Goal: Task Accomplishment & Management: Use online tool/utility

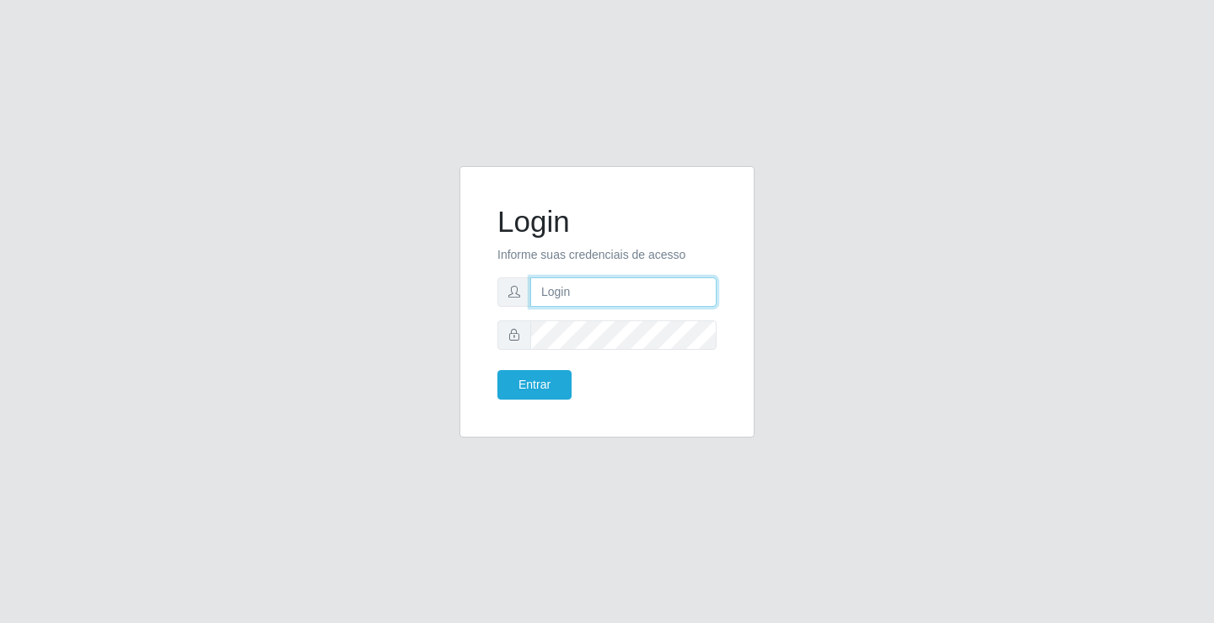
click at [568, 286] on input "text" at bounding box center [623, 292] width 186 height 30
type input "ediane@ideal"
click at [497, 370] on button "Entrar" at bounding box center [534, 385] width 74 height 30
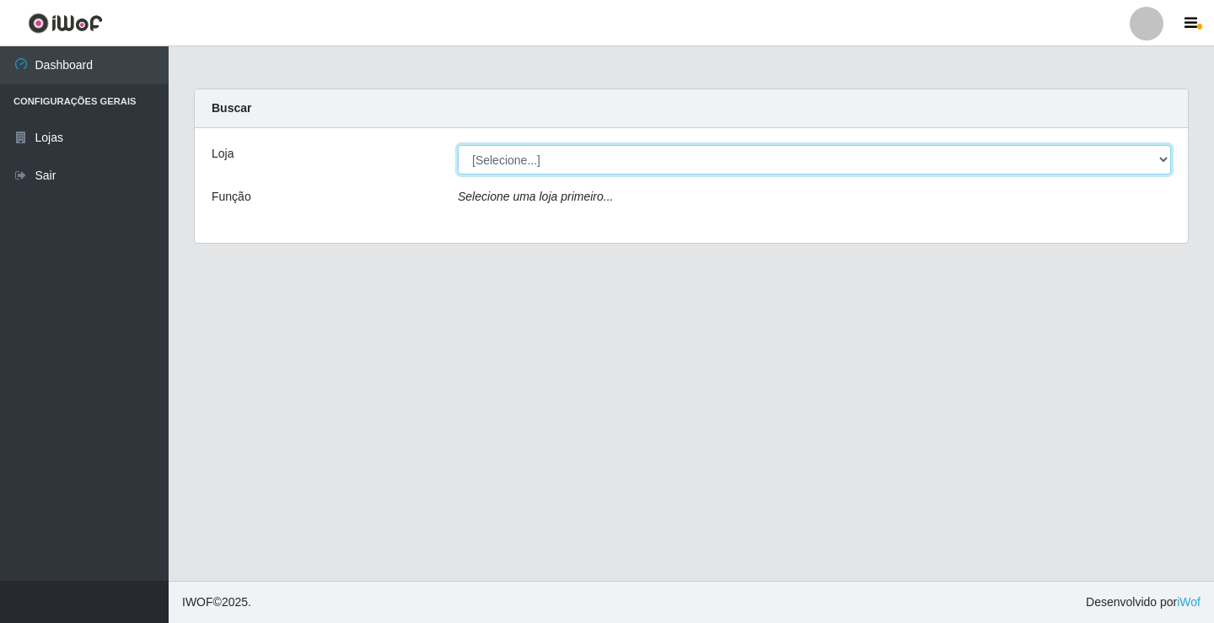
click at [537, 158] on select "[Selecione...] Ideal - Conceição" at bounding box center [814, 160] width 713 height 30
select select "231"
click at [458, 145] on select "[Selecione...] Ideal - Conceição" at bounding box center [814, 160] width 713 height 30
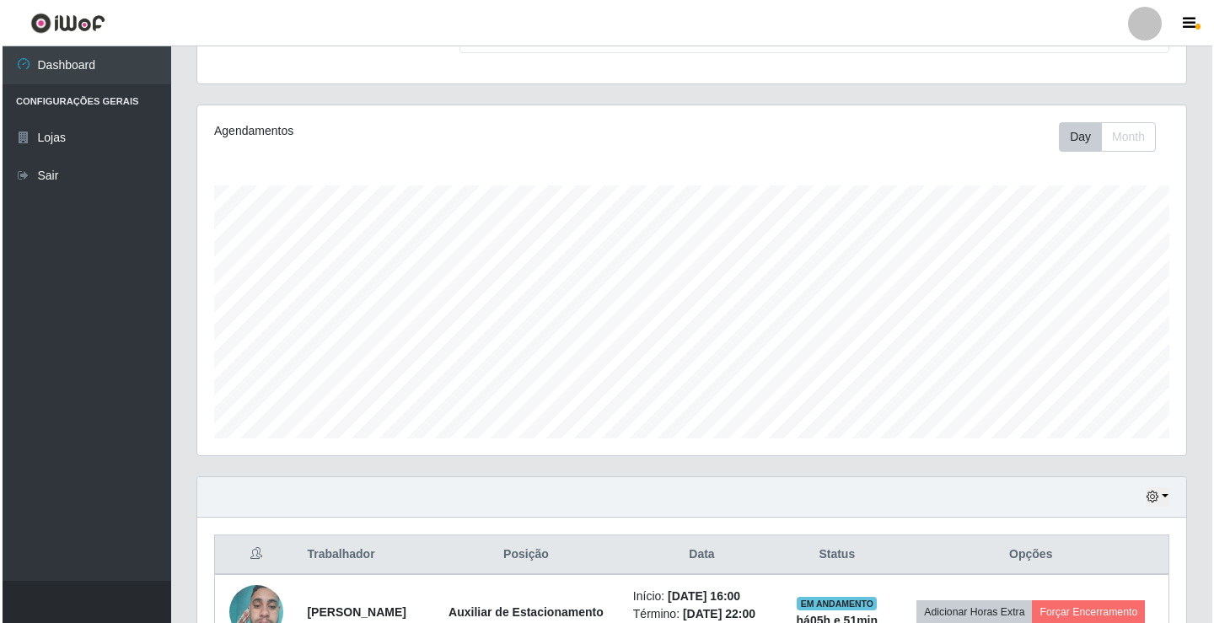
scroll to position [346, 0]
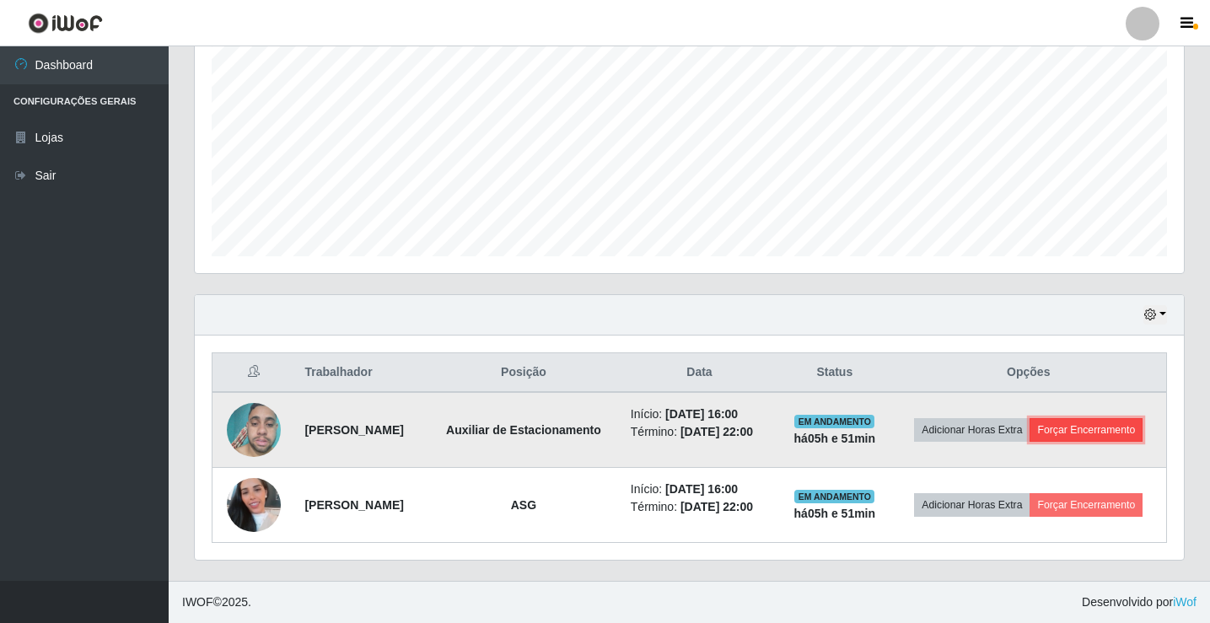
click at [1065, 426] on button "Forçar Encerramento" at bounding box center [1085, 430] width 113 height 24
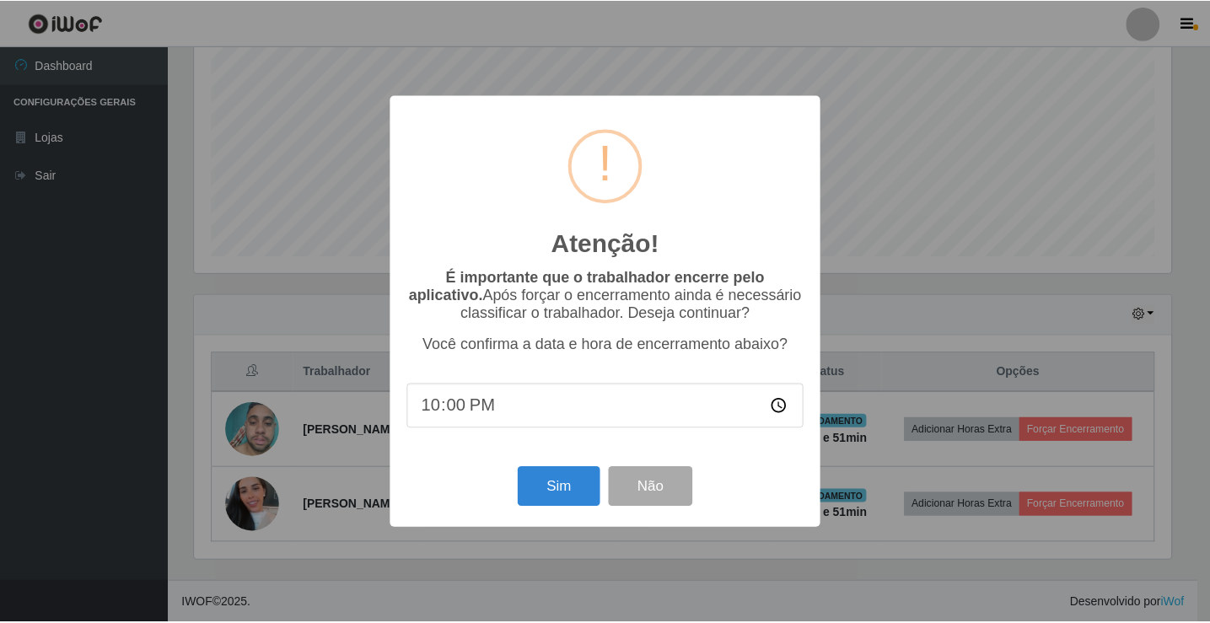
scroll to position [350, 980]
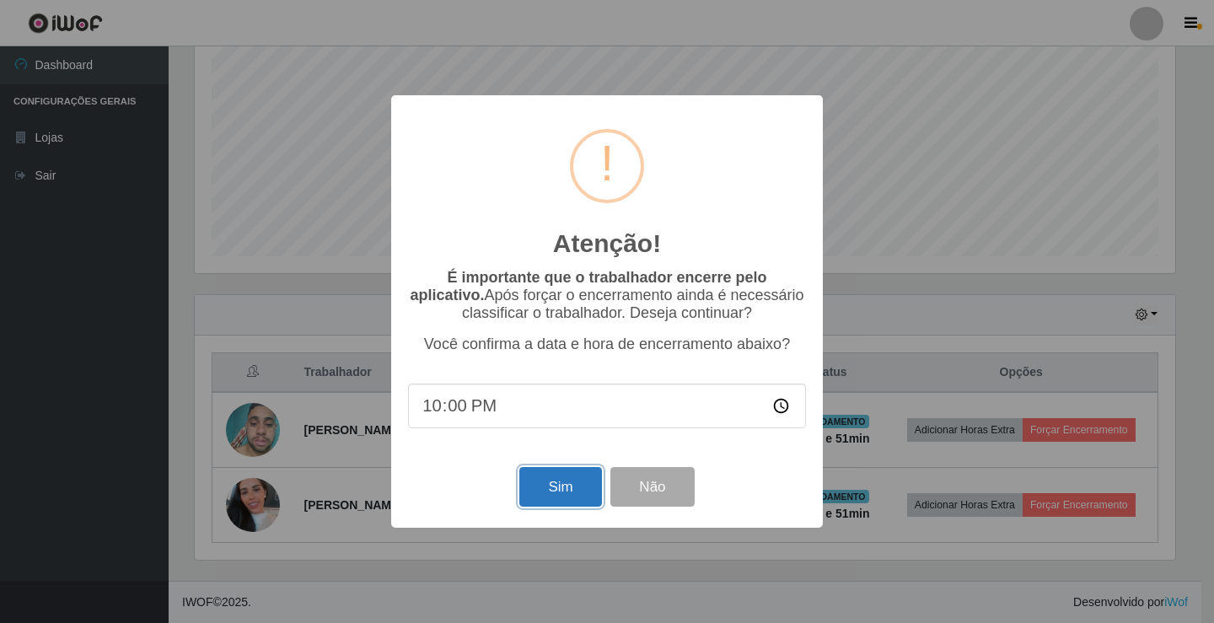
click at [542, 482] on button "Sim" at bounding box center [560, 487] width 82 height 40
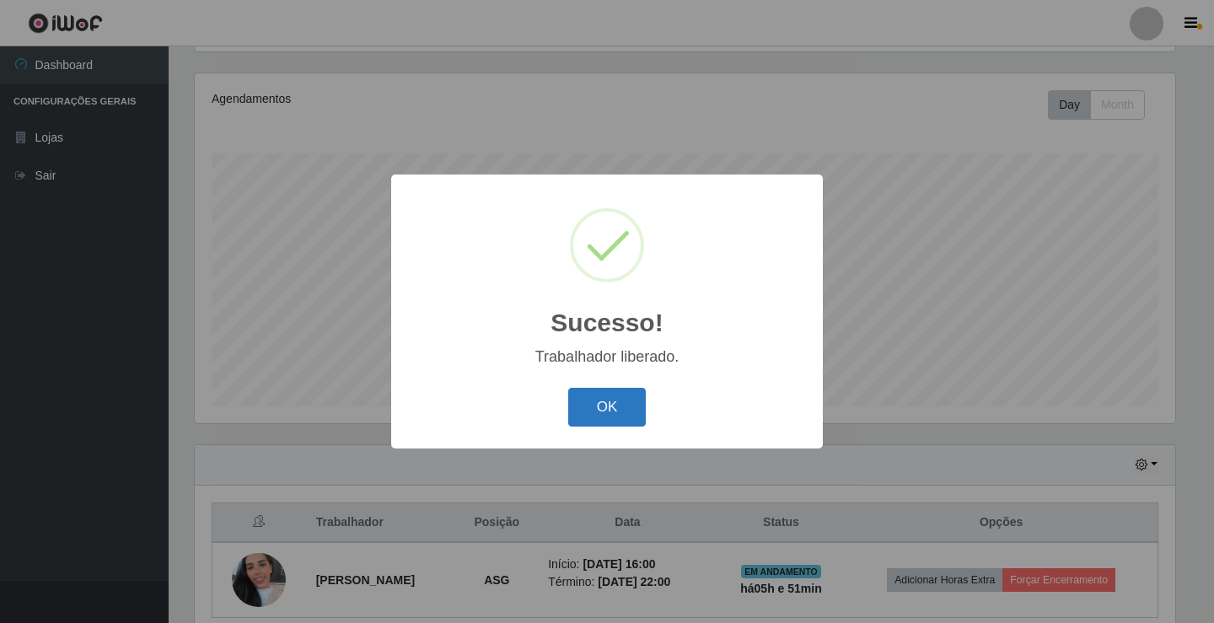
click at [601, 398] on button "OK" at bounding box center [607, 408] width 78 height 40
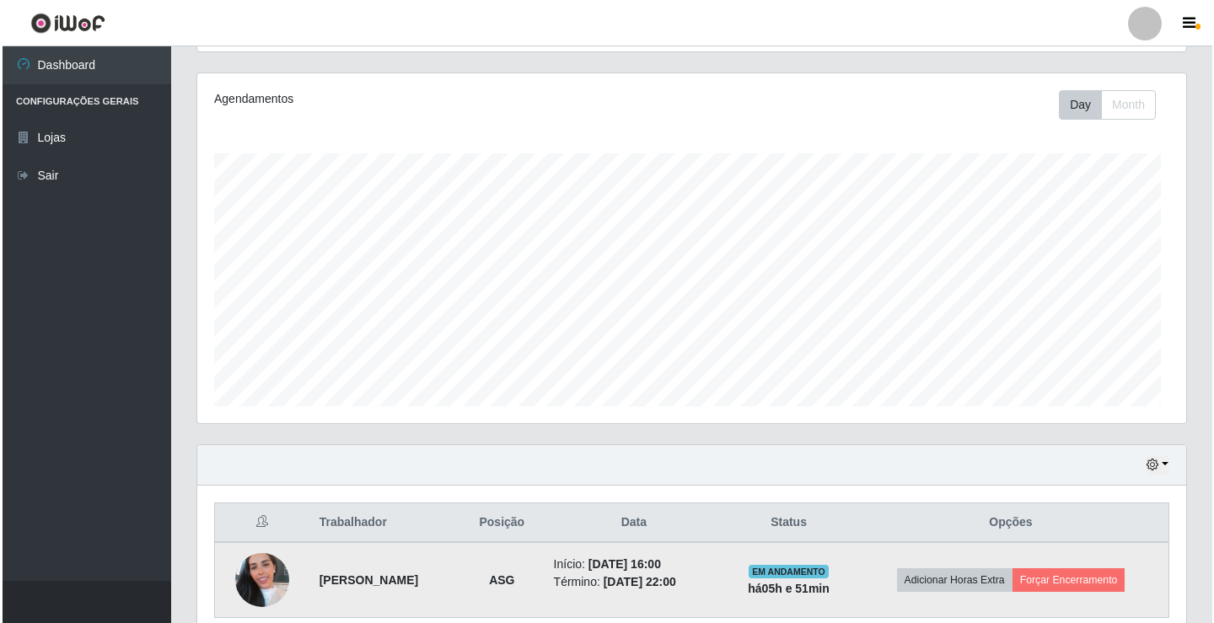
scroll to position [350, 989]
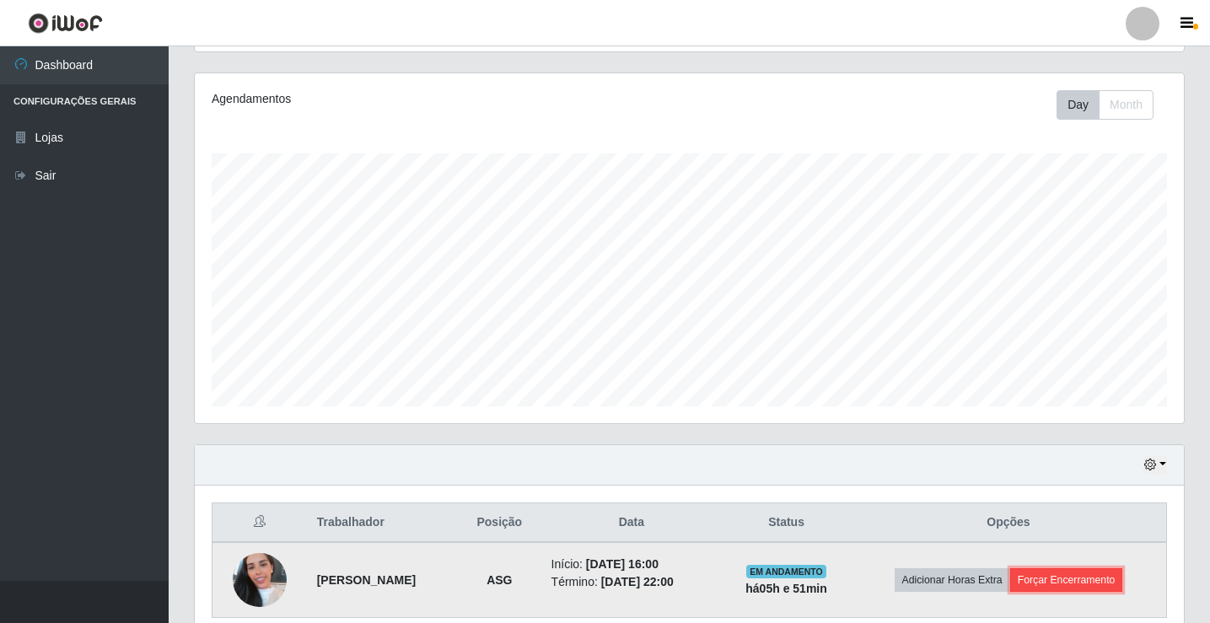
click at [1064, 581] on button "Forçar Encerramento" at bounding box center [1066, 580] width 113 height 24
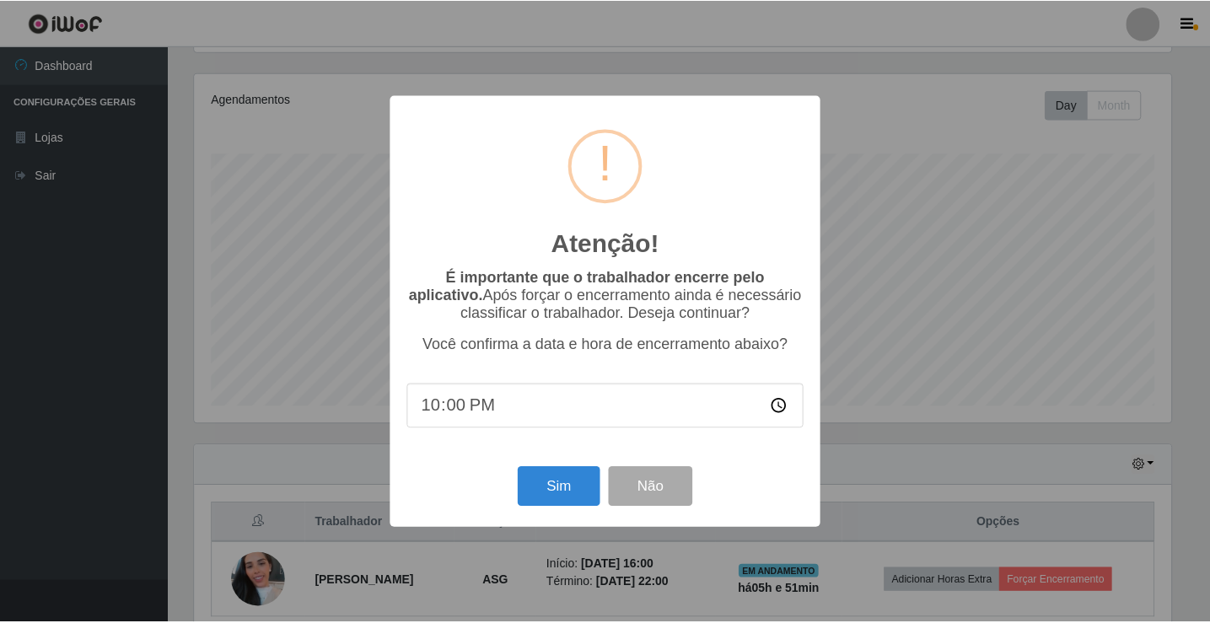
scroll to position [350, 980]
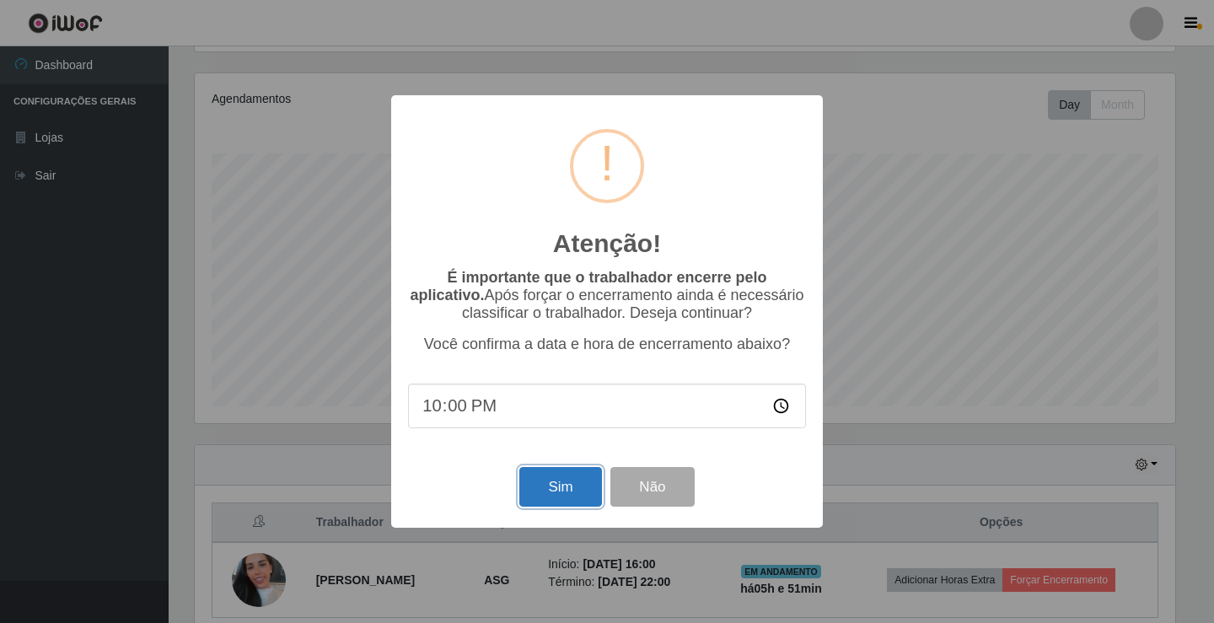
click at [548, 496] on button "Sim" at bounding box center [560, 487] width 82 height 40
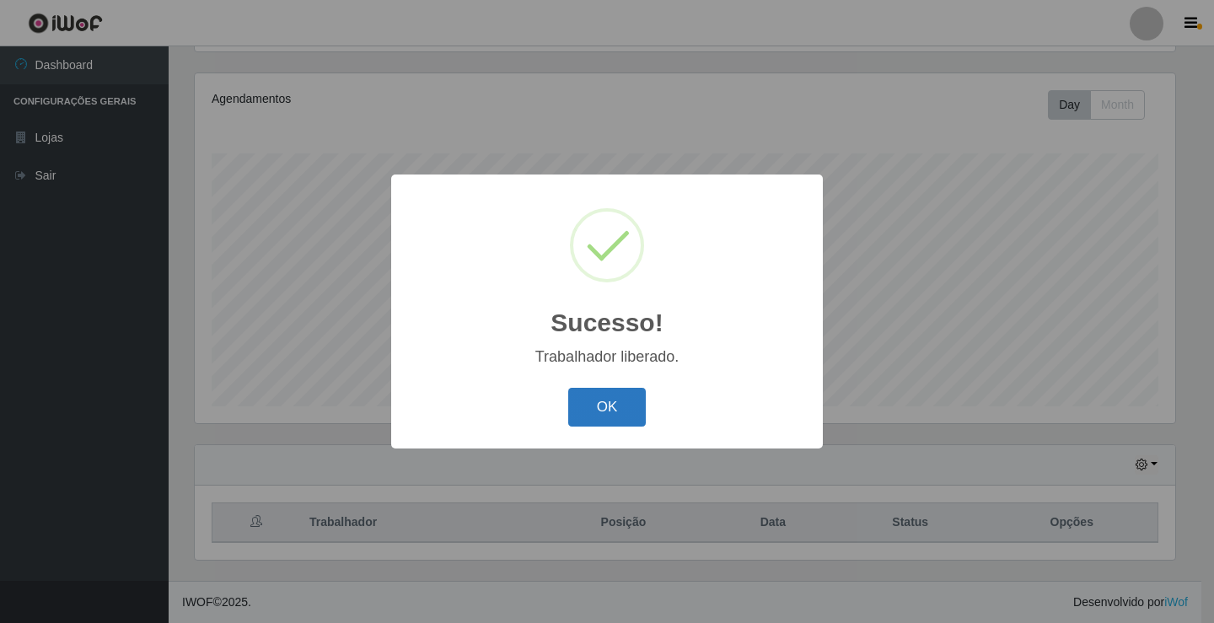
click at [600, 410] on button "OK" at bounding box center [607, 408] width 78 height 40
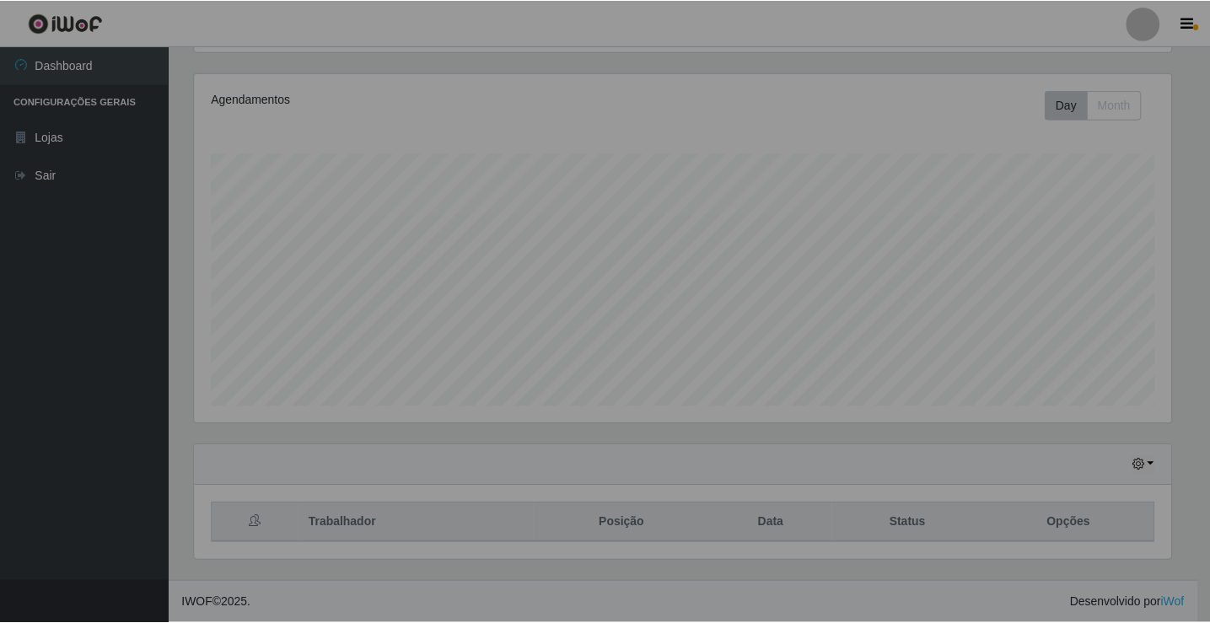
scroll to position [350, 989]
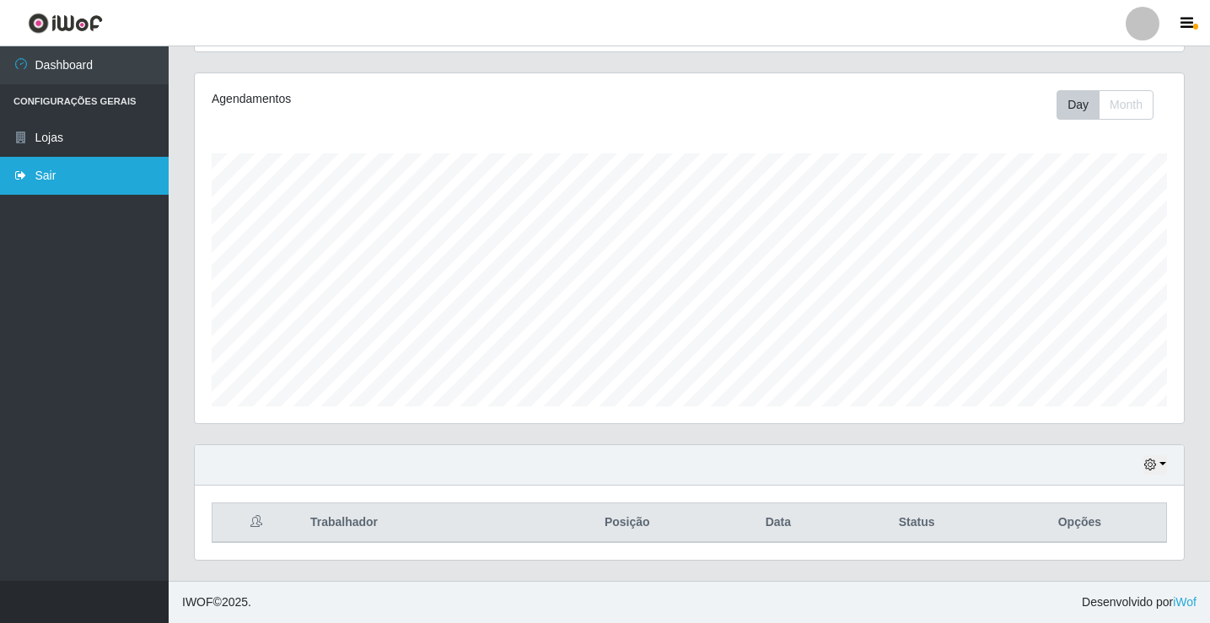
click at [88, 164] on link "Sair" at bounding box center [84, 176] width 169 height 38
